Goal: Task Accomplishment & Management: Use online tool/utility

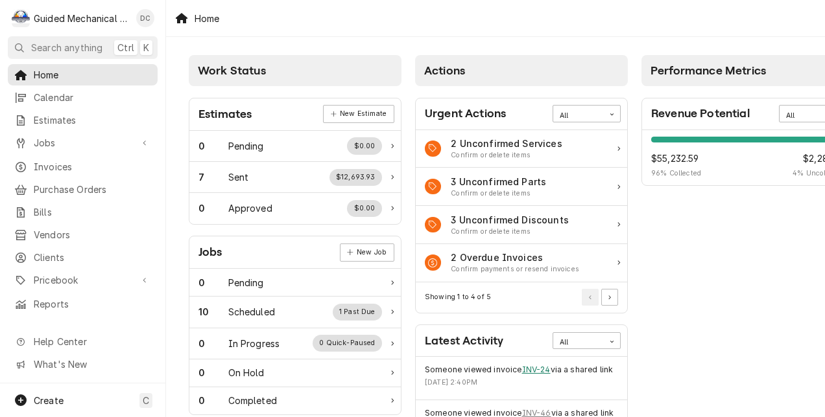
click at [541, 371] on link "INV-24" at bounding box center [536, 370] width 29 height 12
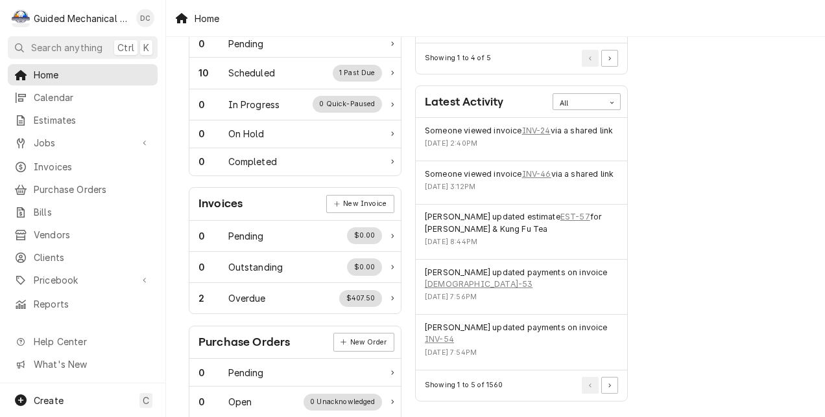
scroll to position [240, 0]
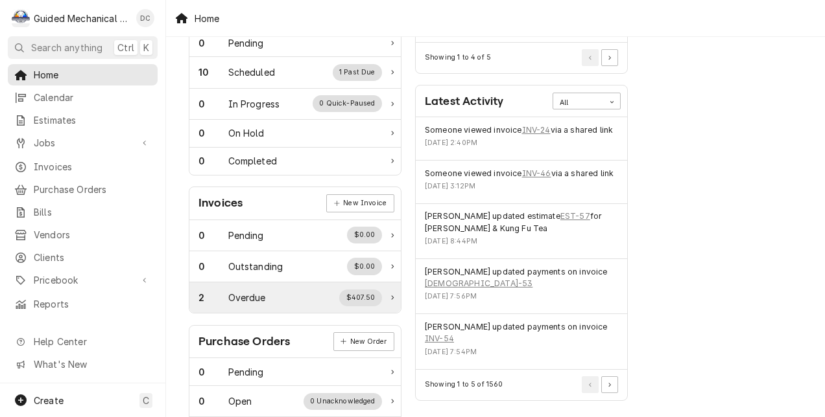
click at [287, 290] on div "2 Overdue $407.50" at bounding box center [289, 298] width 183 height 17
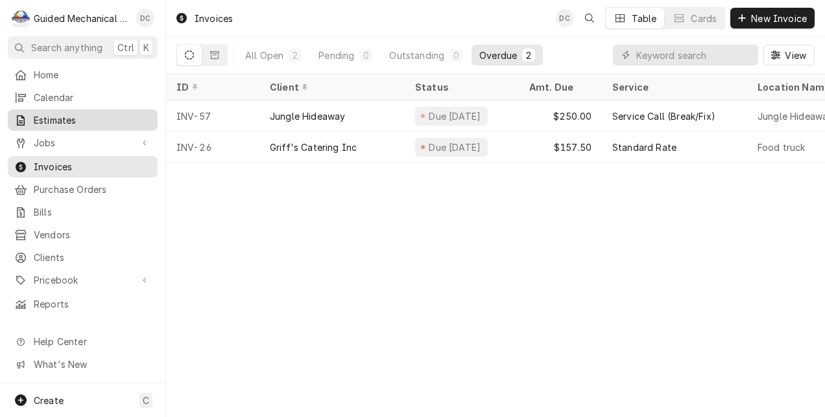
drag, startPoint x: 106, startPoint y: 110, endPoint x: 91, endPoint y: 114, distance: 14.8
click at [91, 114] on span "Estimates" at bounding box center [92, 120] width 117 height 14
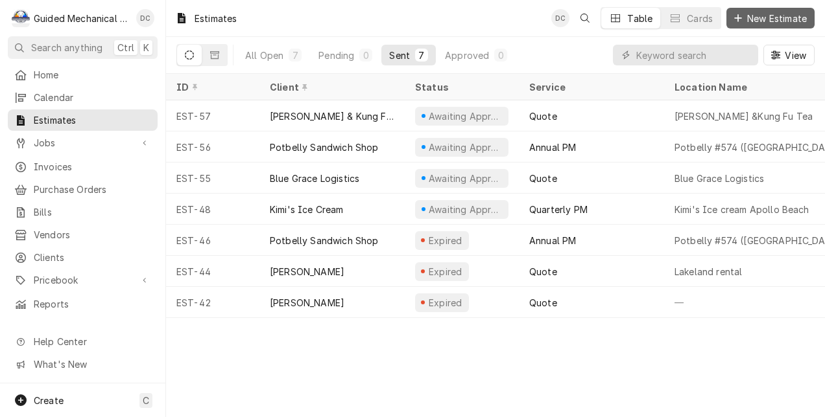
click at [746, 18] on span "New Estimate" at bounding box center [776, 19] width 65 height 14
